Goal: Task Accomplishment & Management: Use online tool/utility

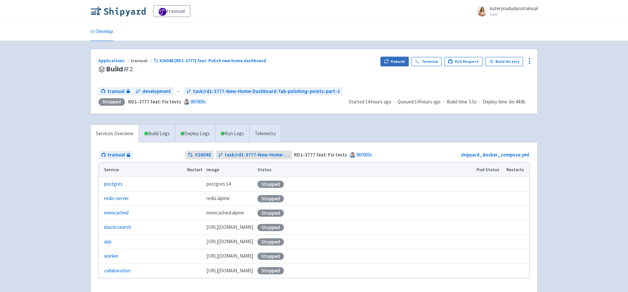
click at [398, 59] on button "Rebuild" at bounding box center [395, 61] width 28 height 9
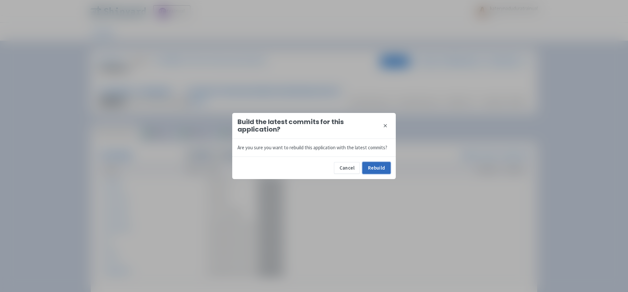
click at [373, 169] on button "Rebuild" at bounding box center [377, 168] width 28 height 12
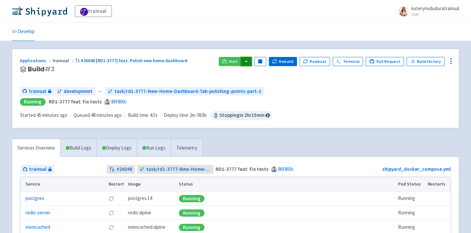
click at [251, 61] on button "button" at bounding box center [246, 61] width 11 height 9
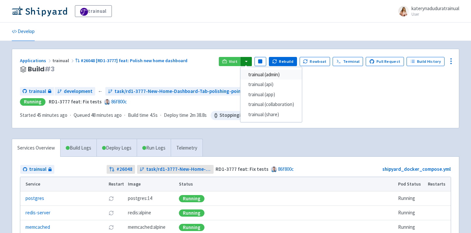
click at [270, 76] on link "trainual (admin)" at bounding box center [271, 75] width 62 height 10
